Goal: Check status: Check status

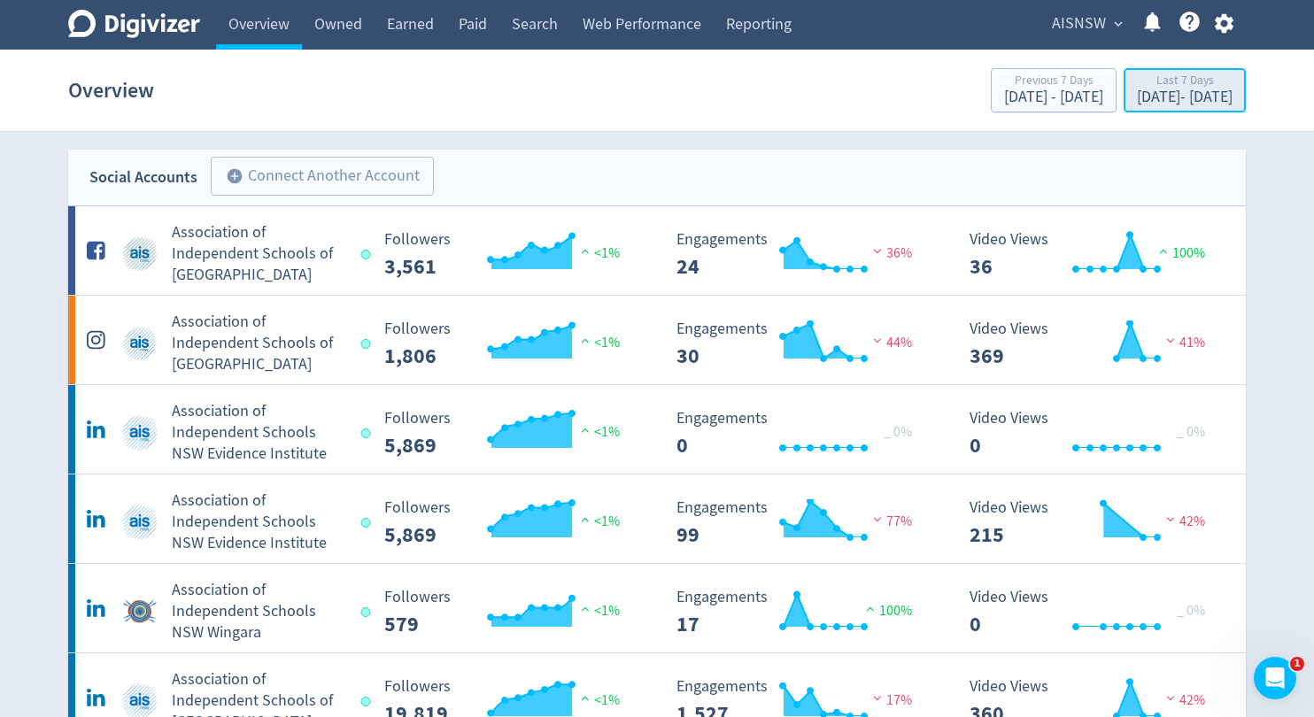
click at [1141, 100] on div "[DATE] - [DATE]" at bounding box center [1185, 97] width 96 height 16
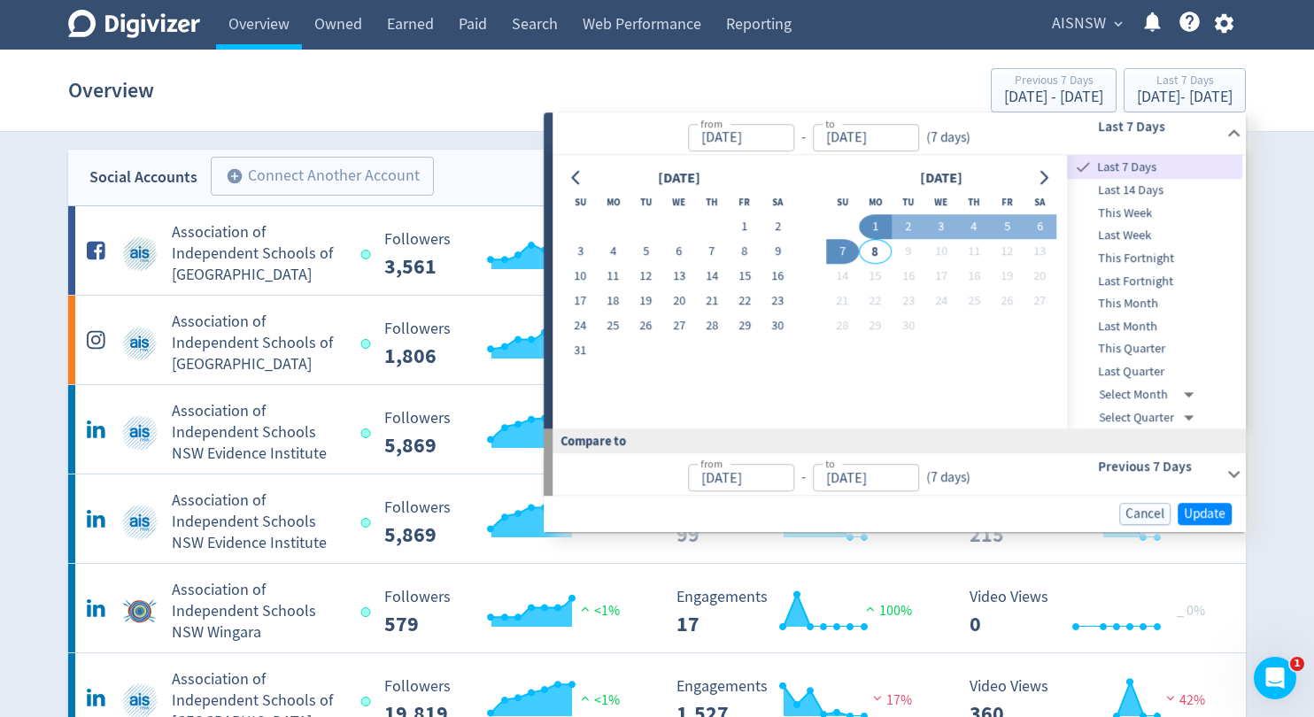
click at [1128, 327] on span "Last Month" at bounding box center [1155, 326] width 175 height 19
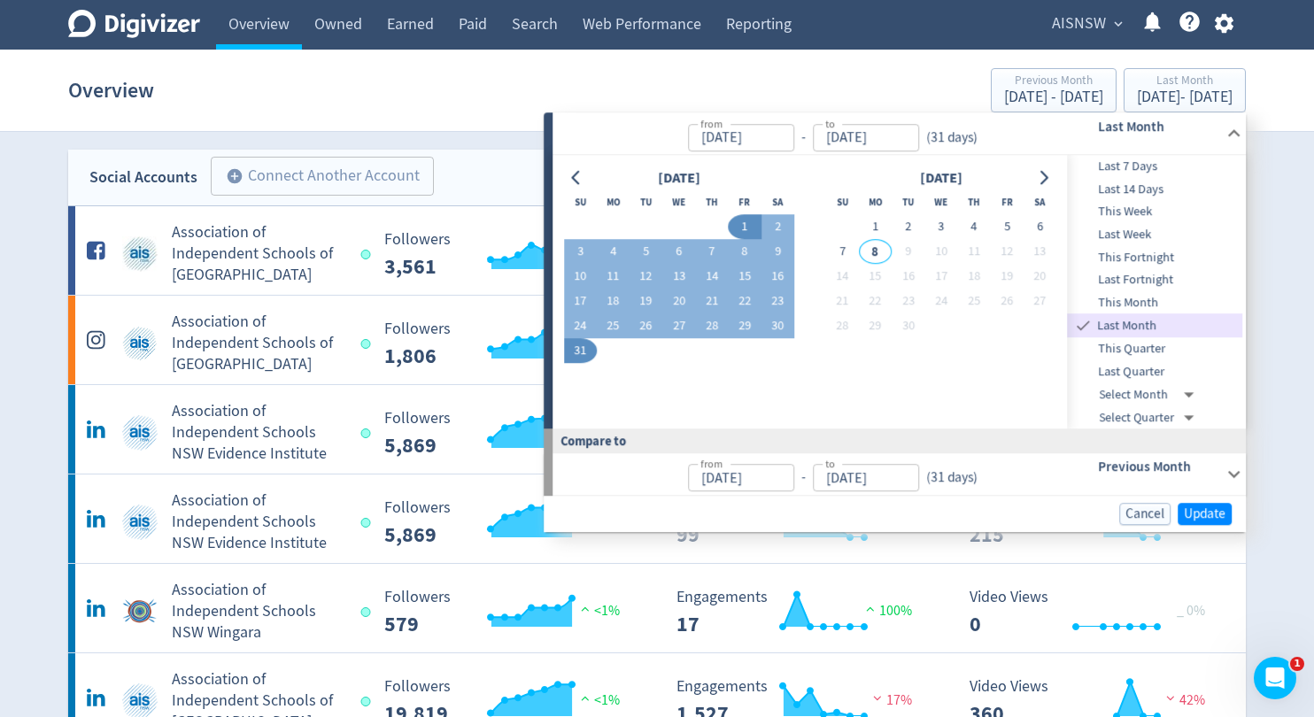
type input "Aug 01, 2025"
type input "[DATE]"
type input "Jul 01, 2025"
type input "Jul 31, 2025"
click at [1205, 515] on span "Update" at bounding box center [1205, 513] width 42 height 13
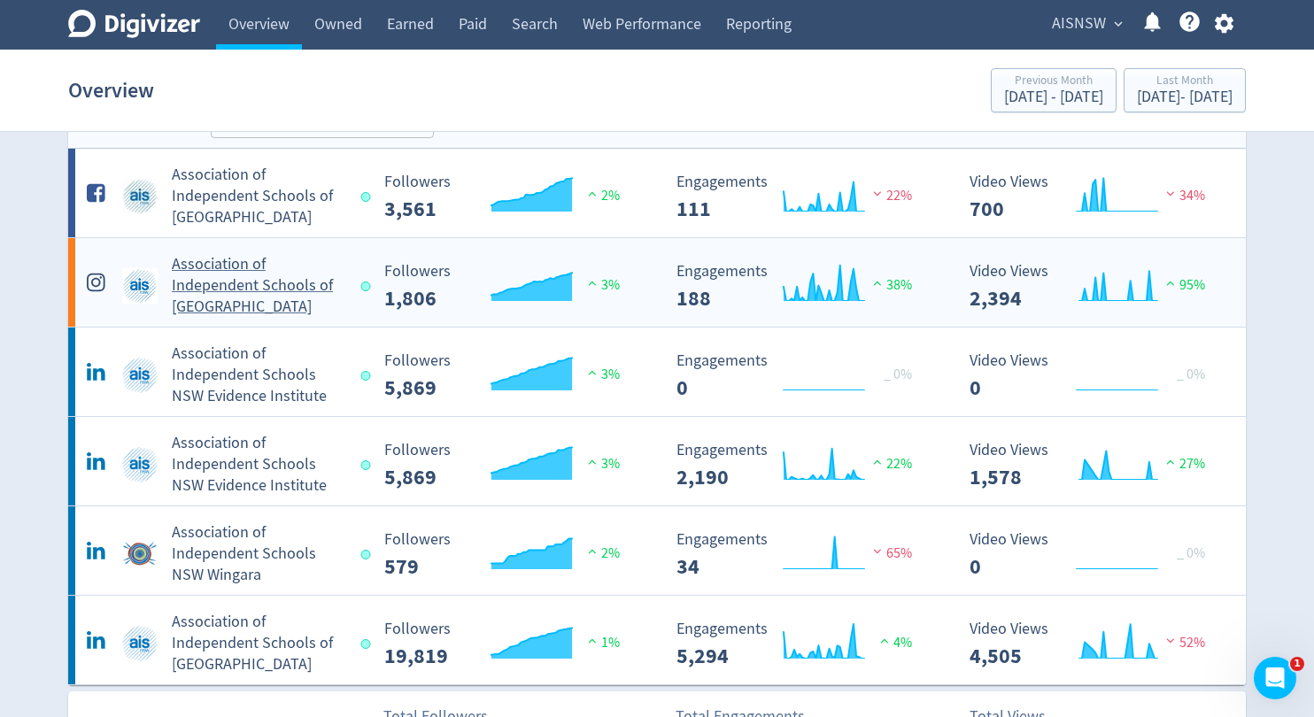
scroll to position [89, 0]
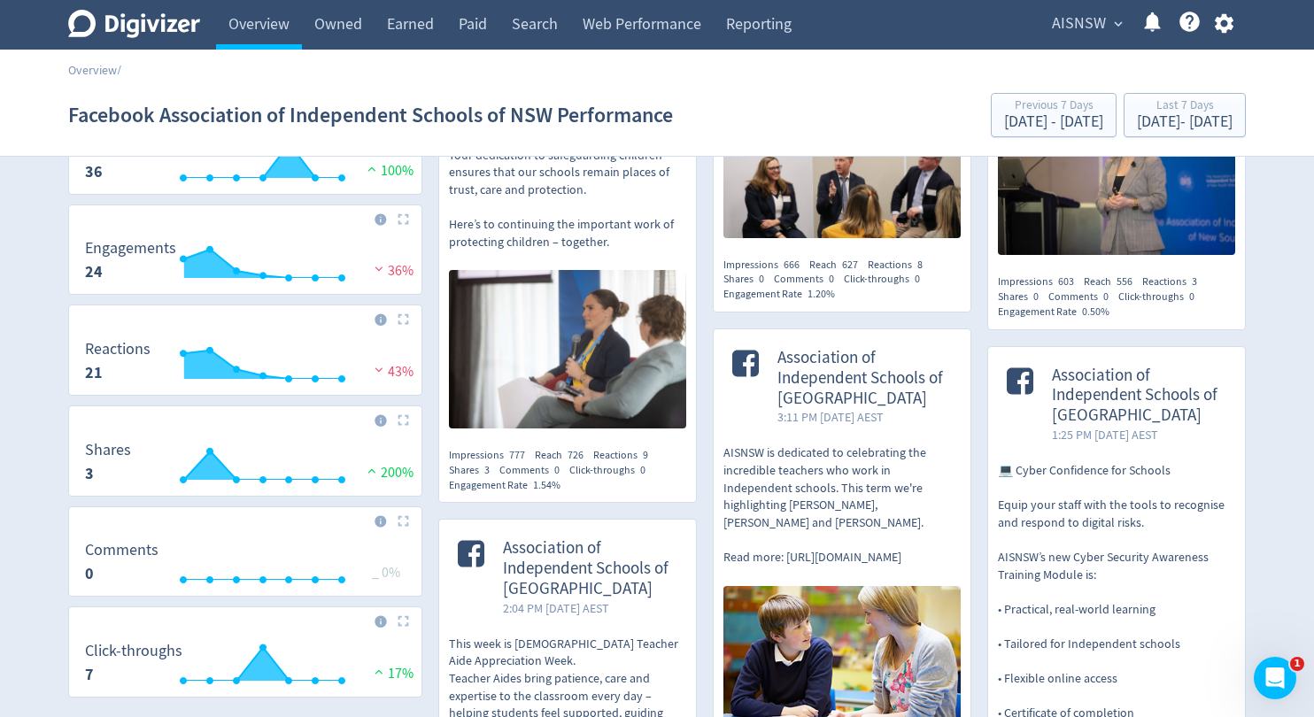
scroll to position [531, 0]
